Goal: Obtain resource: Download file/media

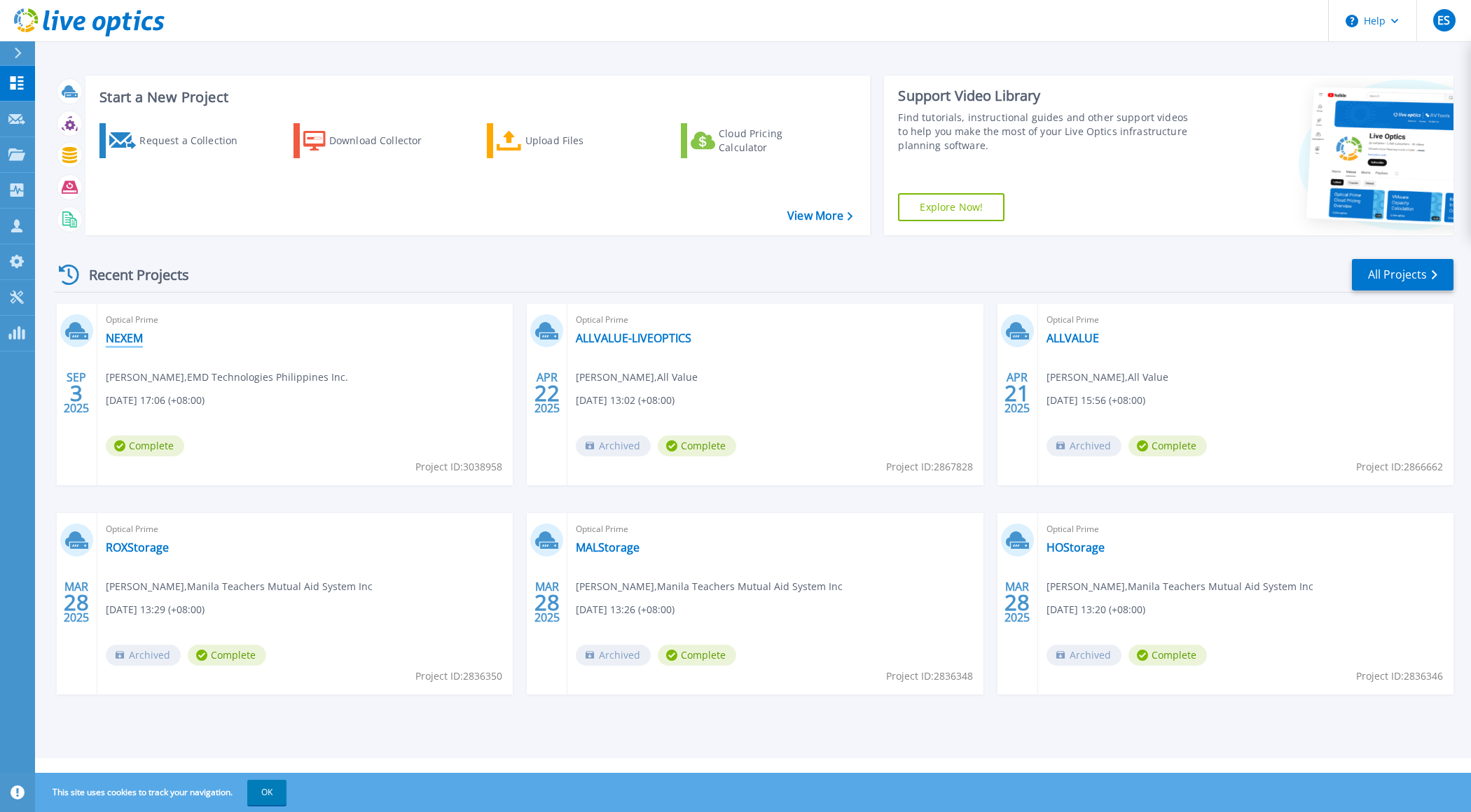
click at [129, 340] on link "NEXEM" at bounding box center [124, 338] width 37 height 14
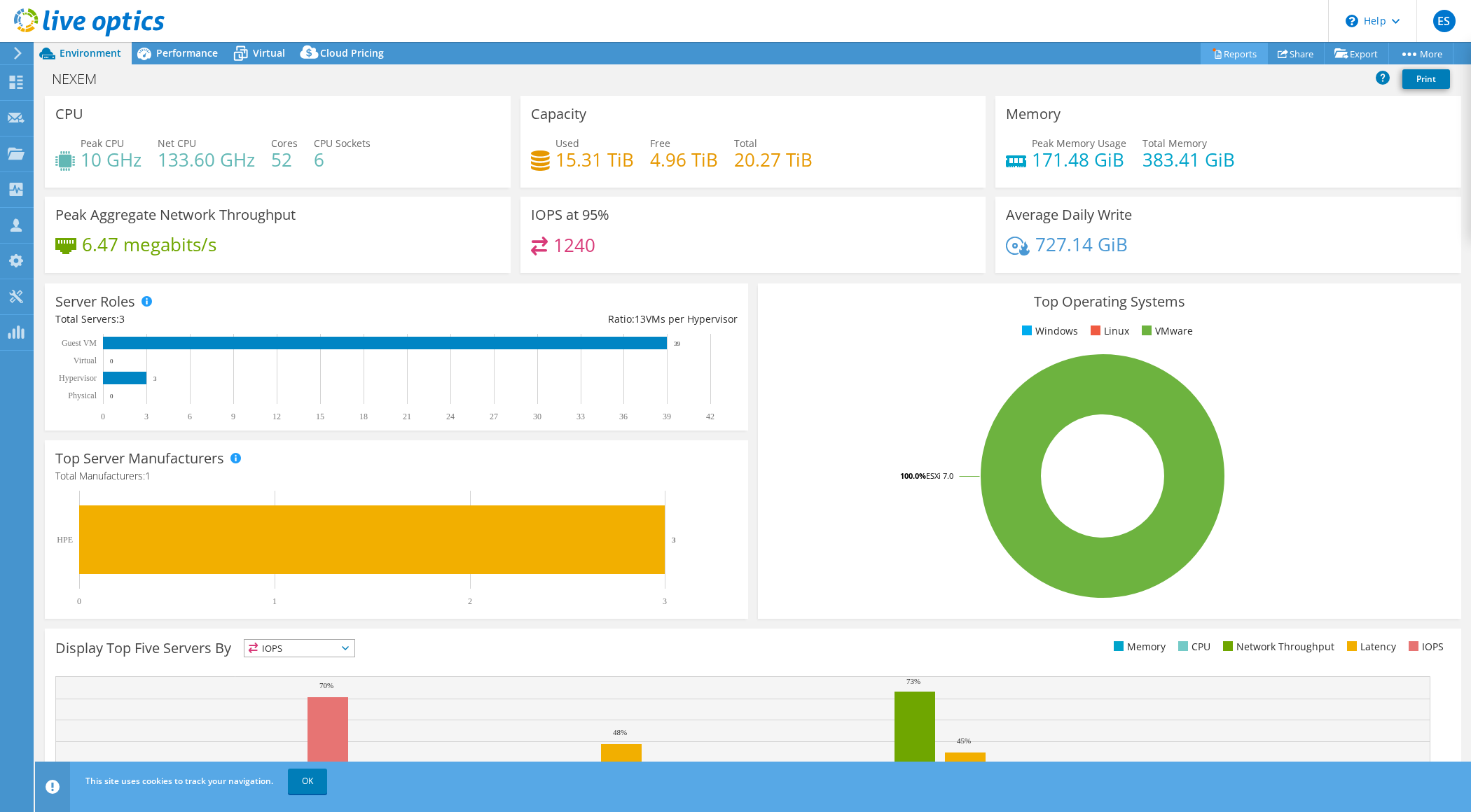
click at [1227, 51] on link "Reports" at bounding box center [1233, 54] width 67 height 22
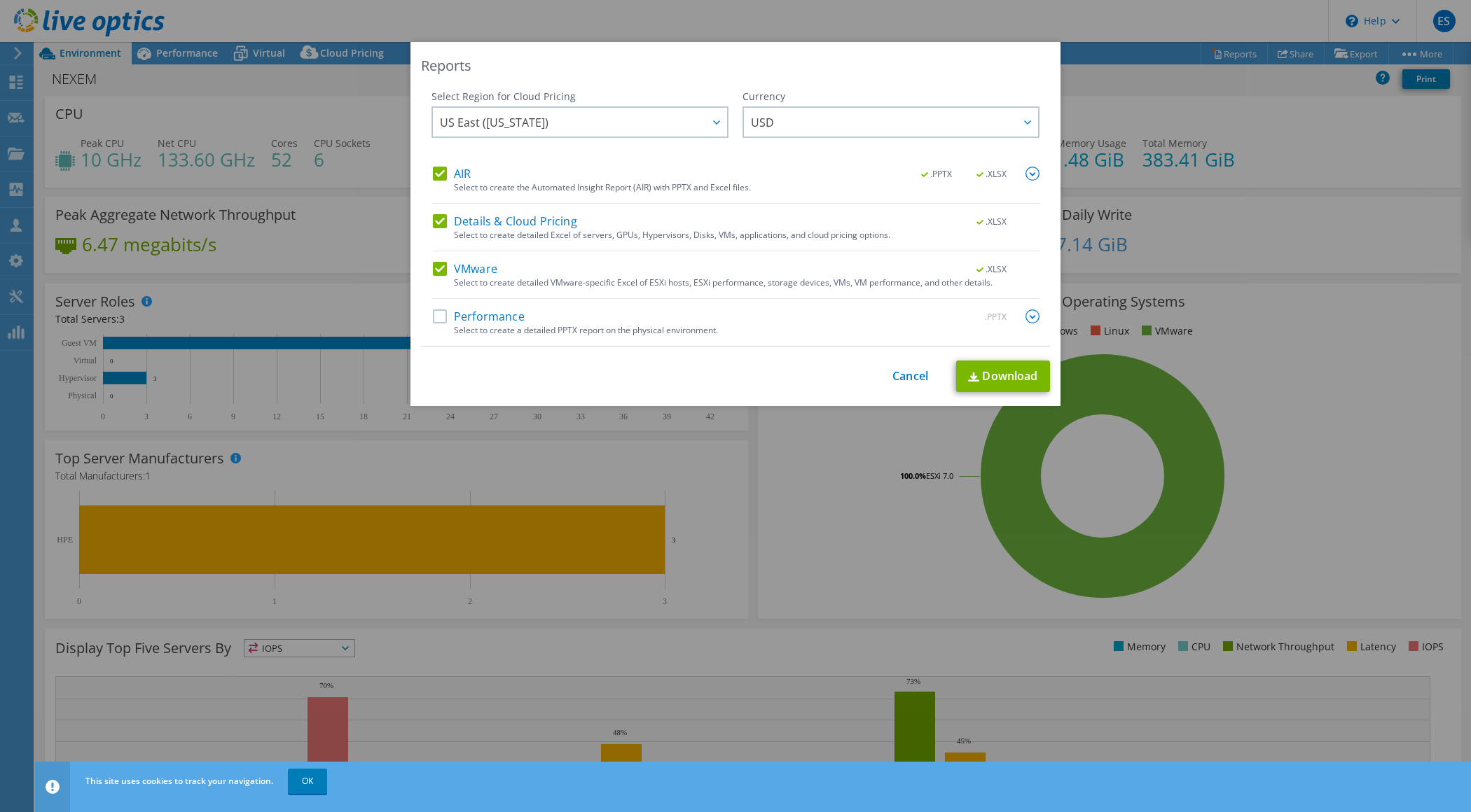
click at [433, 180] on label "AIR" at bounding box center [451, 173] width 37 height 14
click at [0, 0] on input "AIR" at bounding box center [0, 0] width 0 height 0
click at [433, 223] on label "Details & Cloud Pricing" at bounding box center [505, 221] width 145 height 14
click at [0, 0] on input "Details & Cloud Pricing" at bounding box center [0, 0] width 0 height 0
click at [979, 371] on link "Download" at bounding box center [1003, 376] width 94 height 32
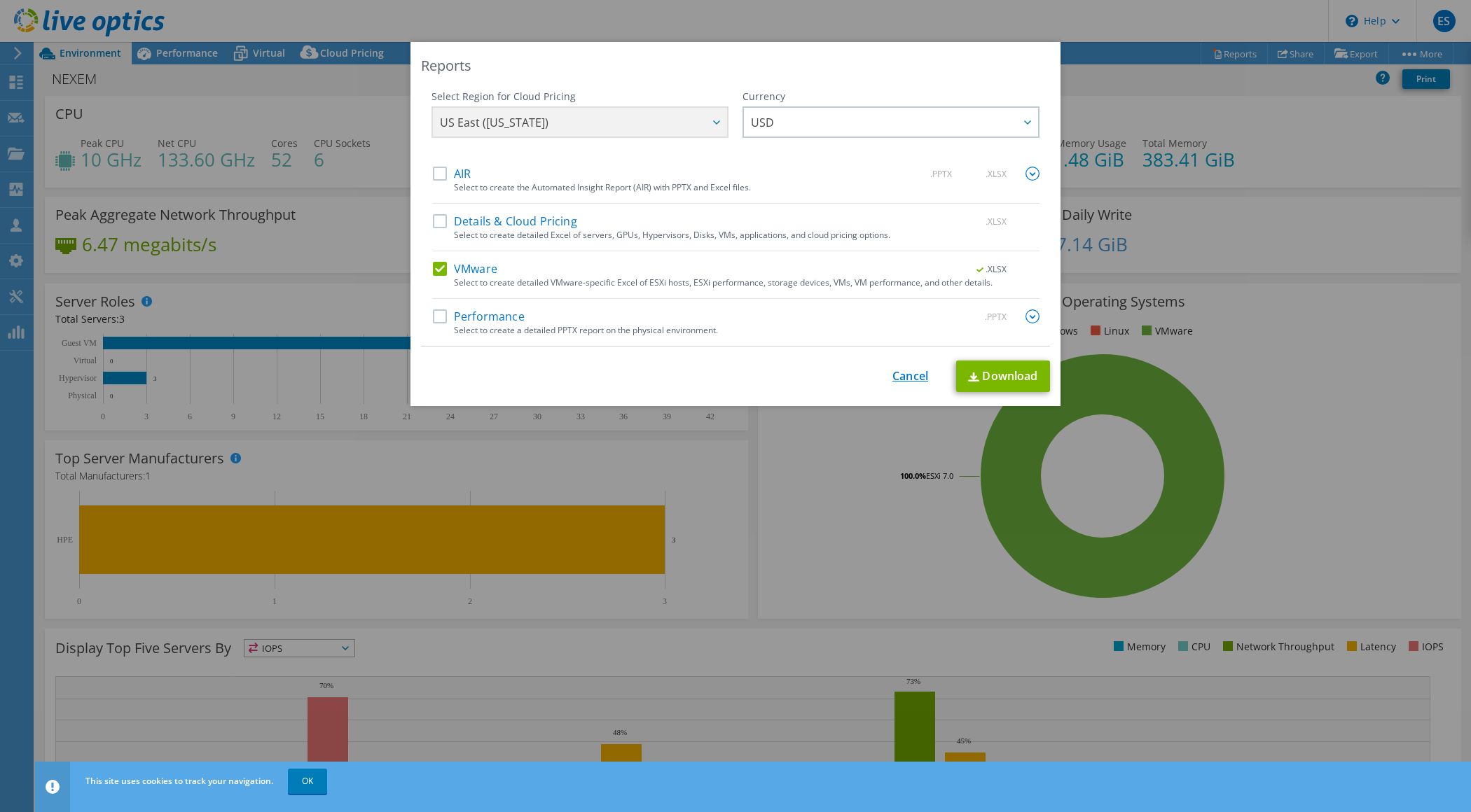
click at [896, 374] on link "Cancel" at bounding box center [910, 376] width 35 height 13
